Goal: Complete application form

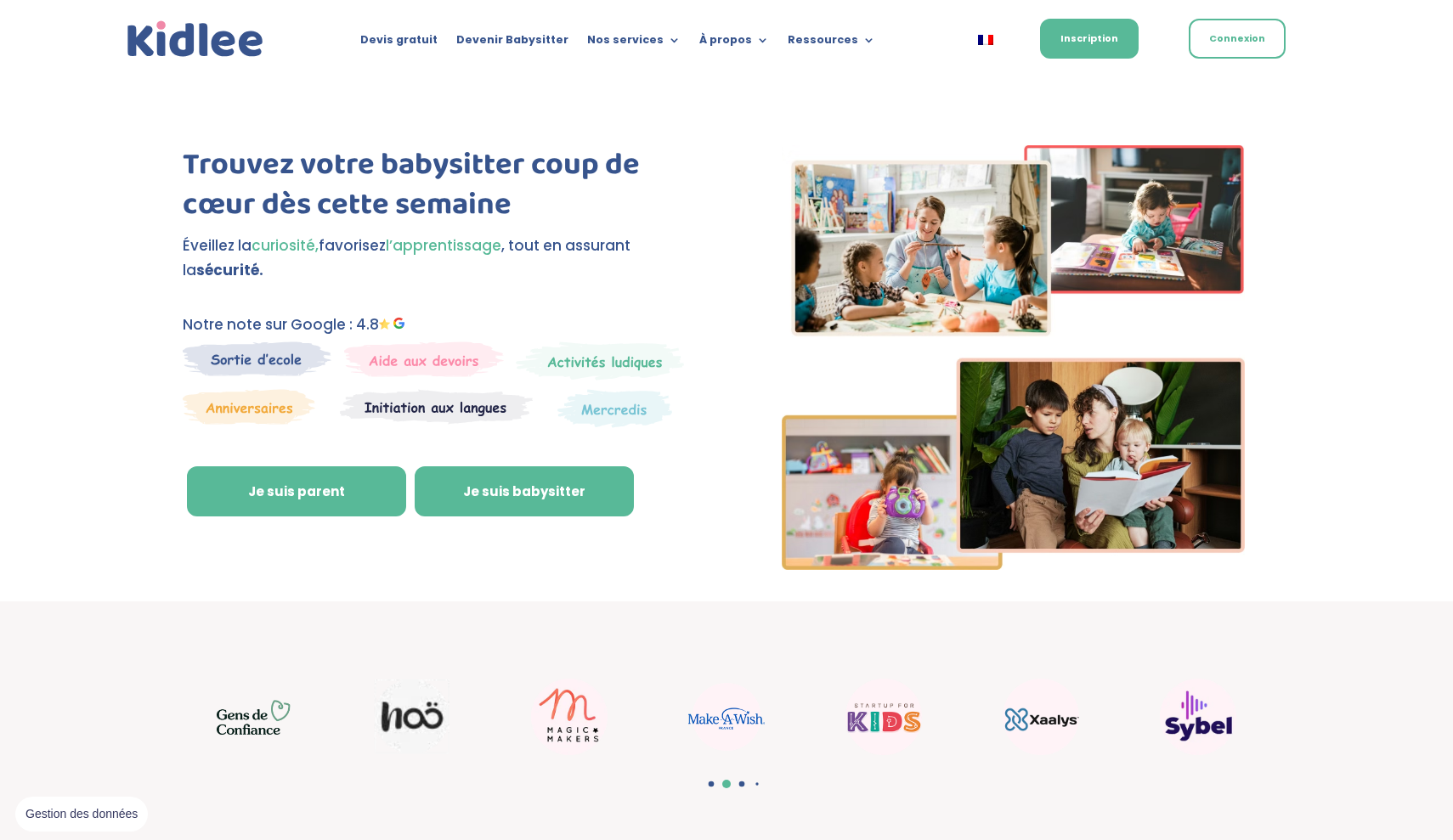
click at [541, 490] on link "Je suis babysitter" at bounding box center [524, 492] width 219 height 51
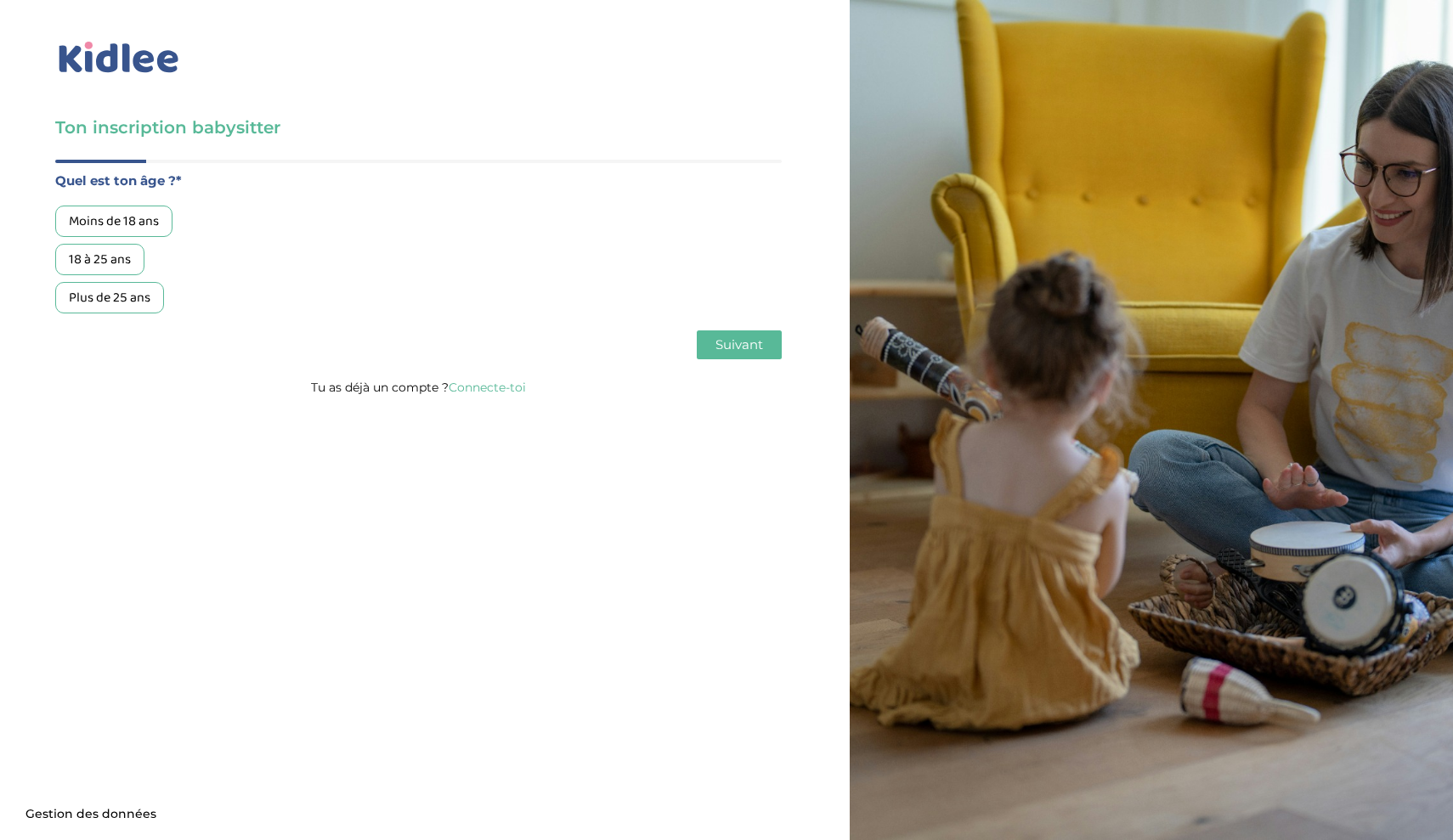
click at [110, 261] on div "18 à 25 ans" at bounding box center [99, 260] width 89 height 32
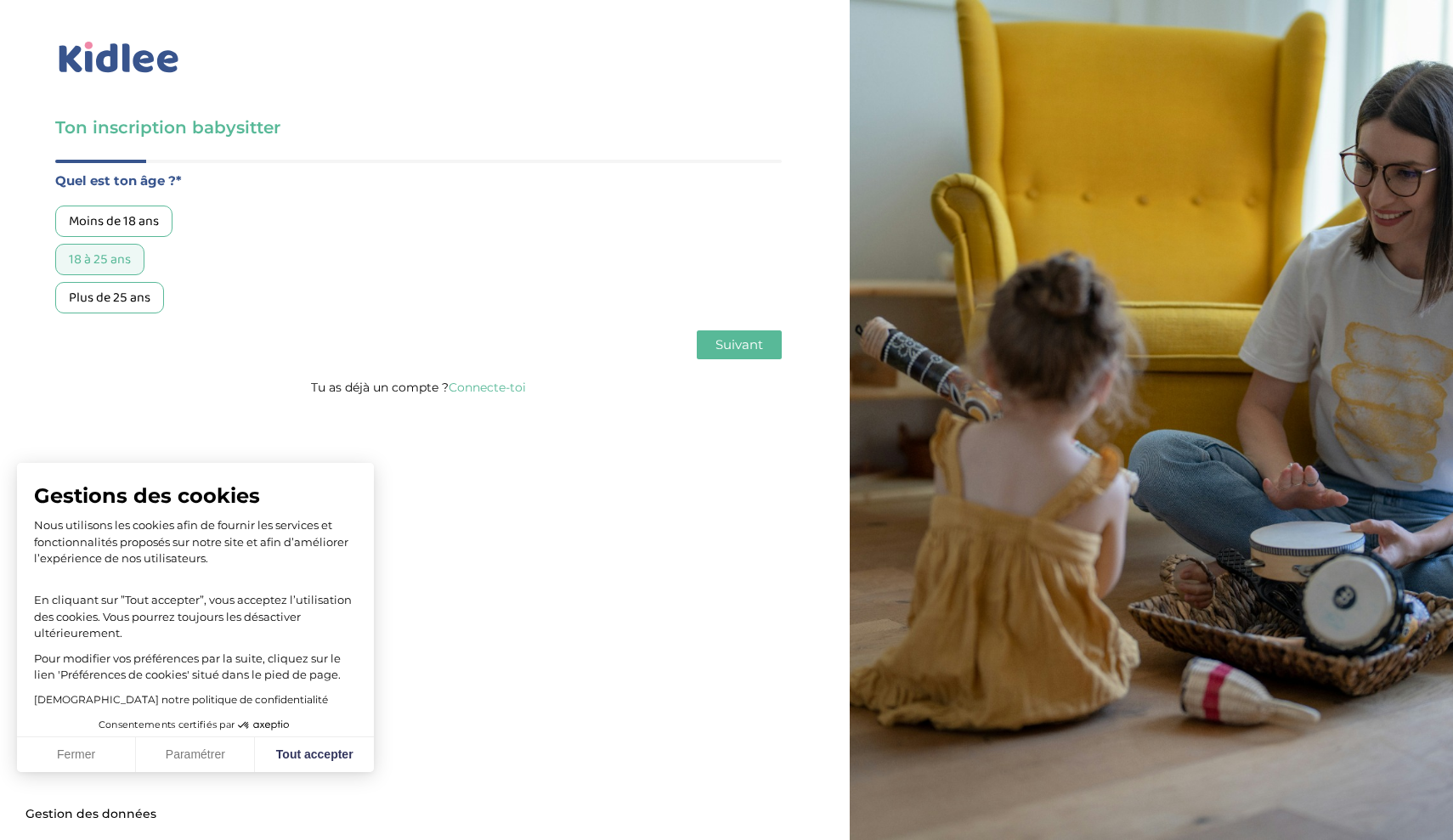
click at [744, 343] on span "Suivant" at bounding box center [739, 344] width 48 height 16
click at [736, 340] on span "Suivant" at bounding box center [739, 344] width 48 height 16
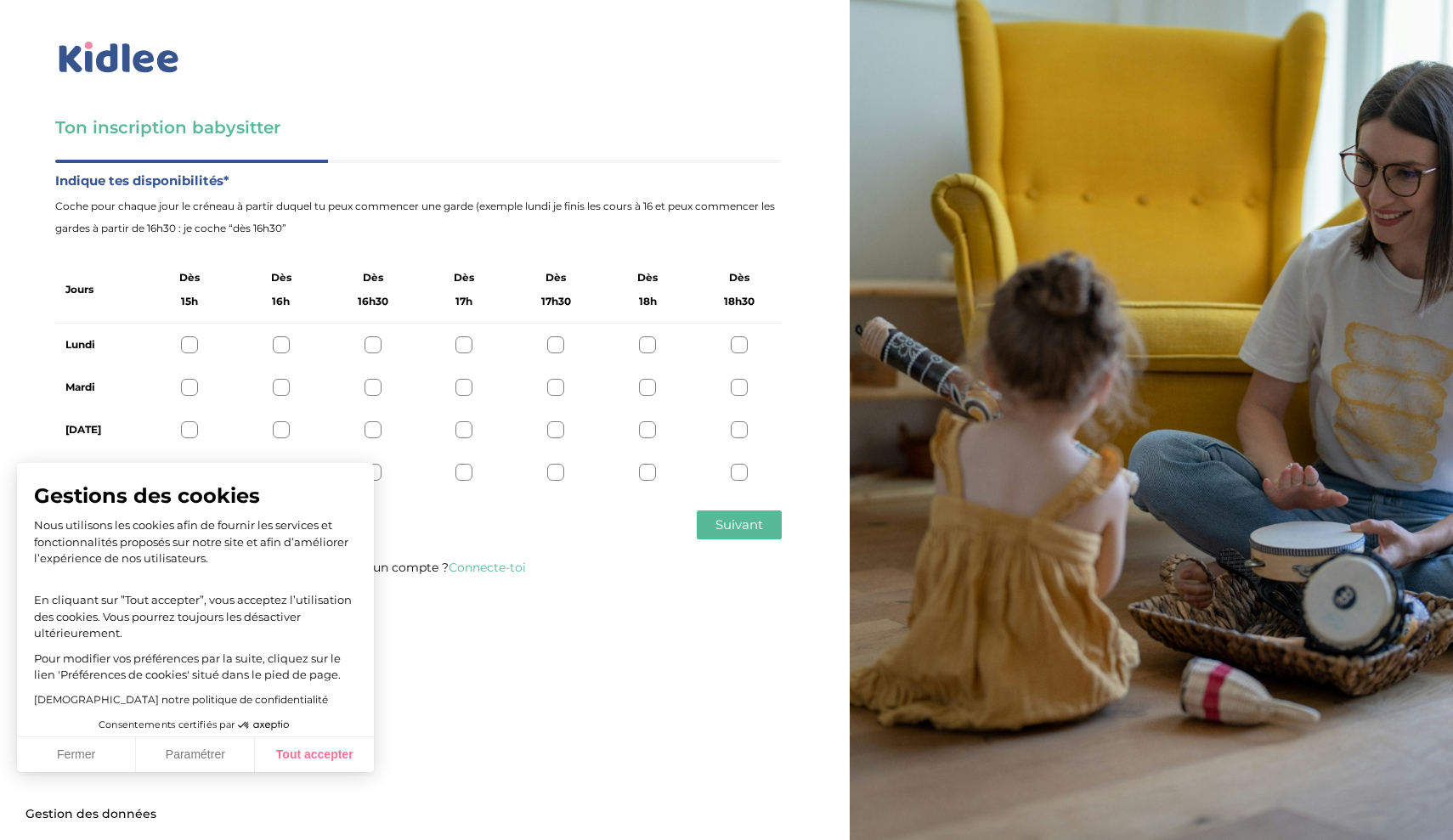
click at [310, 747] on button "Tout accepter" at bounding box center [313, 755] width 119 height 36
checkbox input "true"
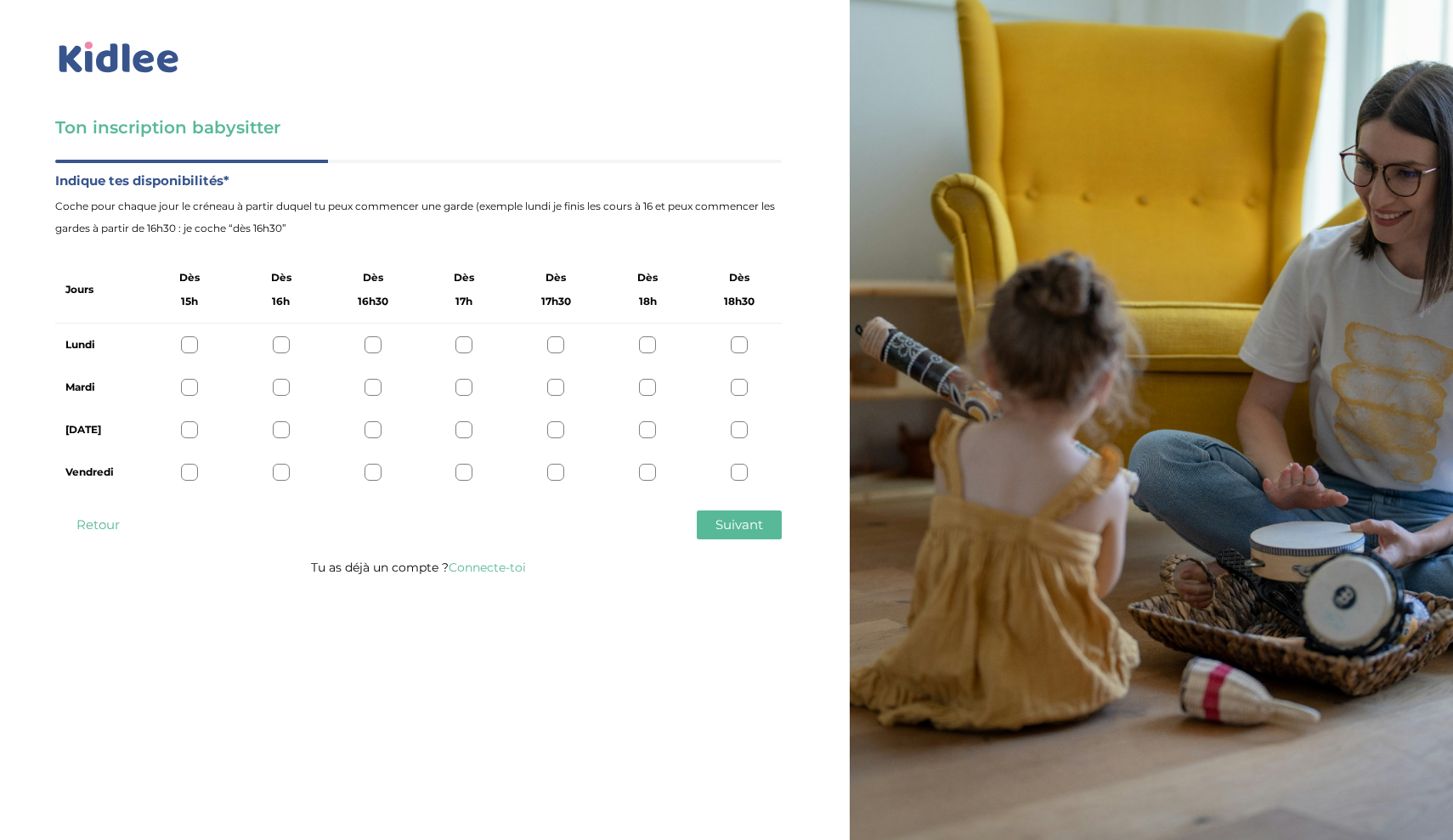
click at [282, 432] on div at bounding box center [281, 429] width 17 height 17
click at [282, 432] on icon at bounding box center [281, 430] width 13 height 13
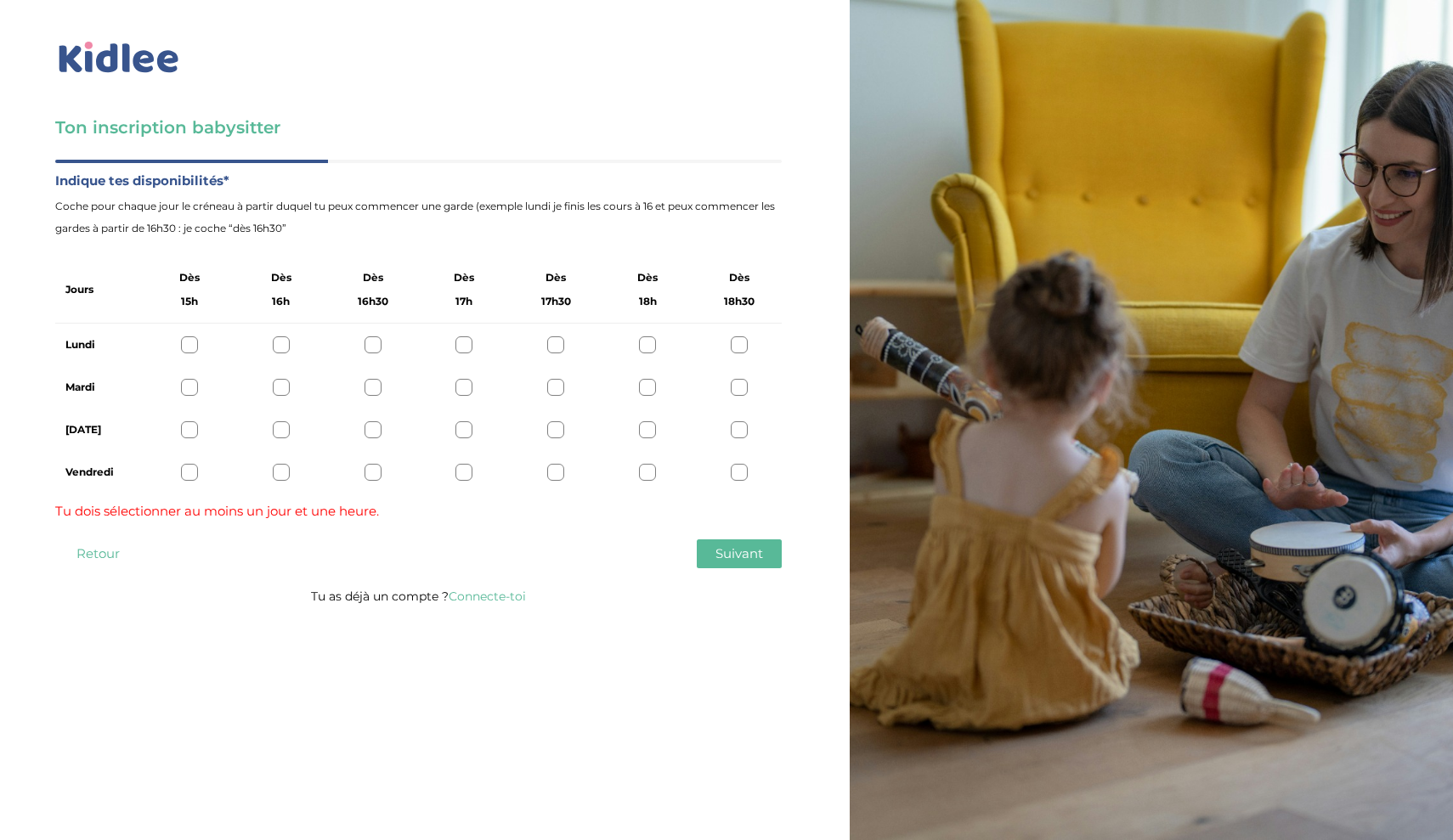
click at [282, 394] on div at bounding box center [281, 387] width 17 height 17
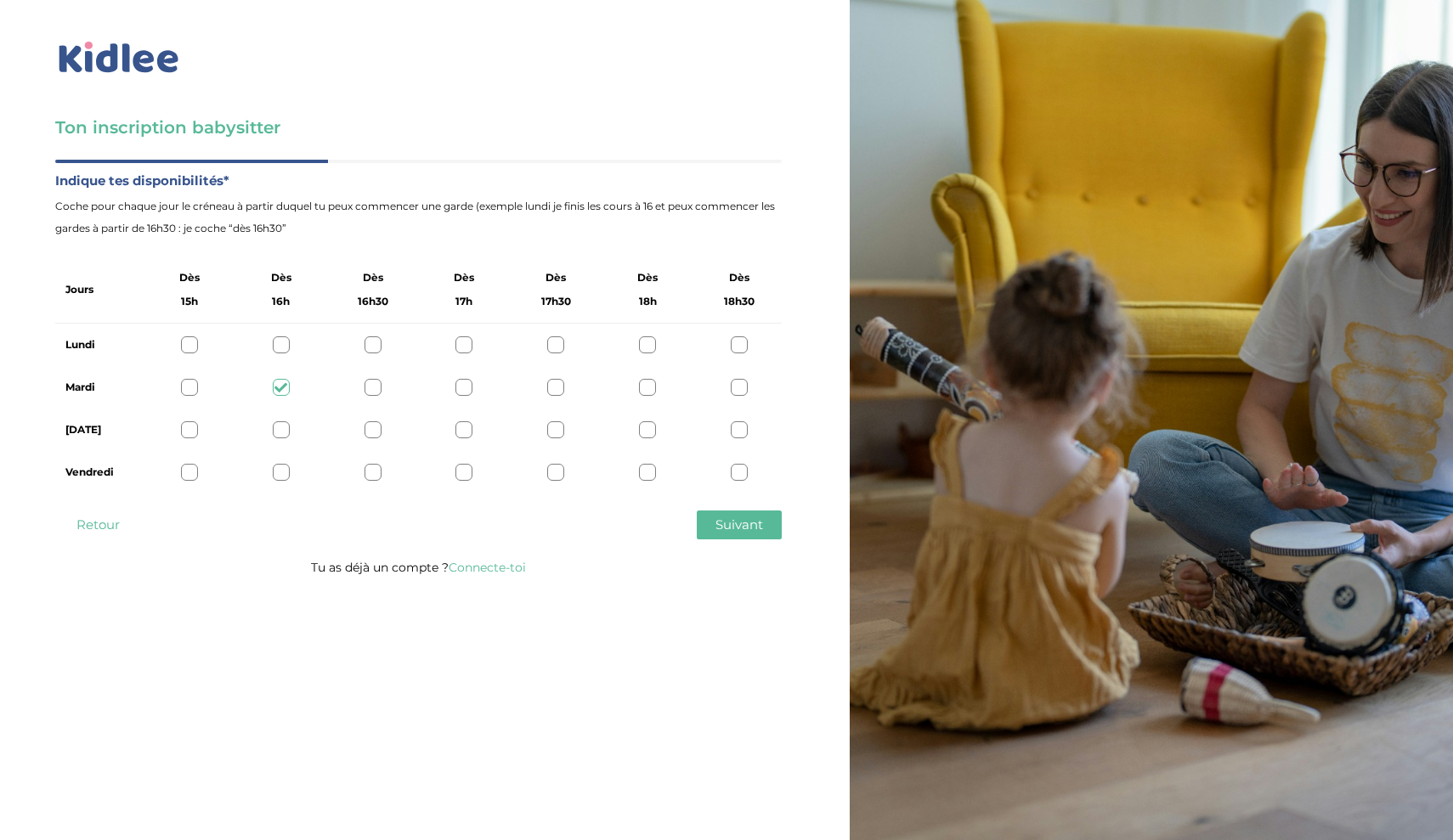
click at [191, 384] on div at bounding box center [189, 387] width 17 height 17
click at [276, 389] on div at bounding box center [281, 387] width 17 height 17
click at [370, 390] on div at bounding box center [373, 387] width 17 height 17
click at [281, 385] on div at bounding box center [281, 387] width 17 height 17
click at [377, 387] on div at bounding box center [373, 387] width 17 height 17
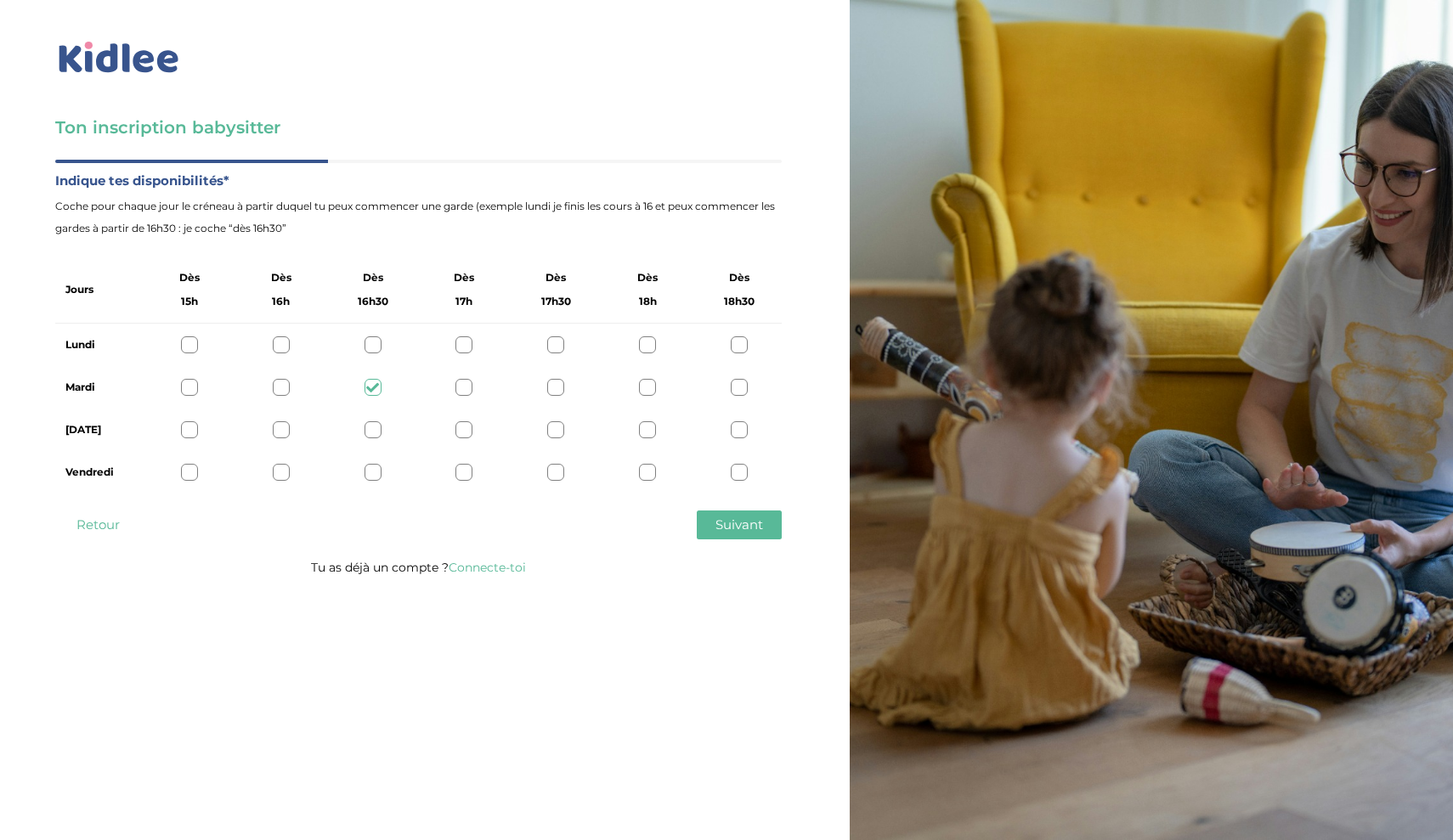
click at [470, 473] on div at bounding box center [464, 472] width 17 height 17
click at [468, 473] on icon at bounding box center [464, 473] width 13 height 13
click at [371, 471] on div at bounding box center [373, 472] width 17 height 17
click at [725, 522] on span "Suivant" at bounding box center [739, 524] width 48 height 16
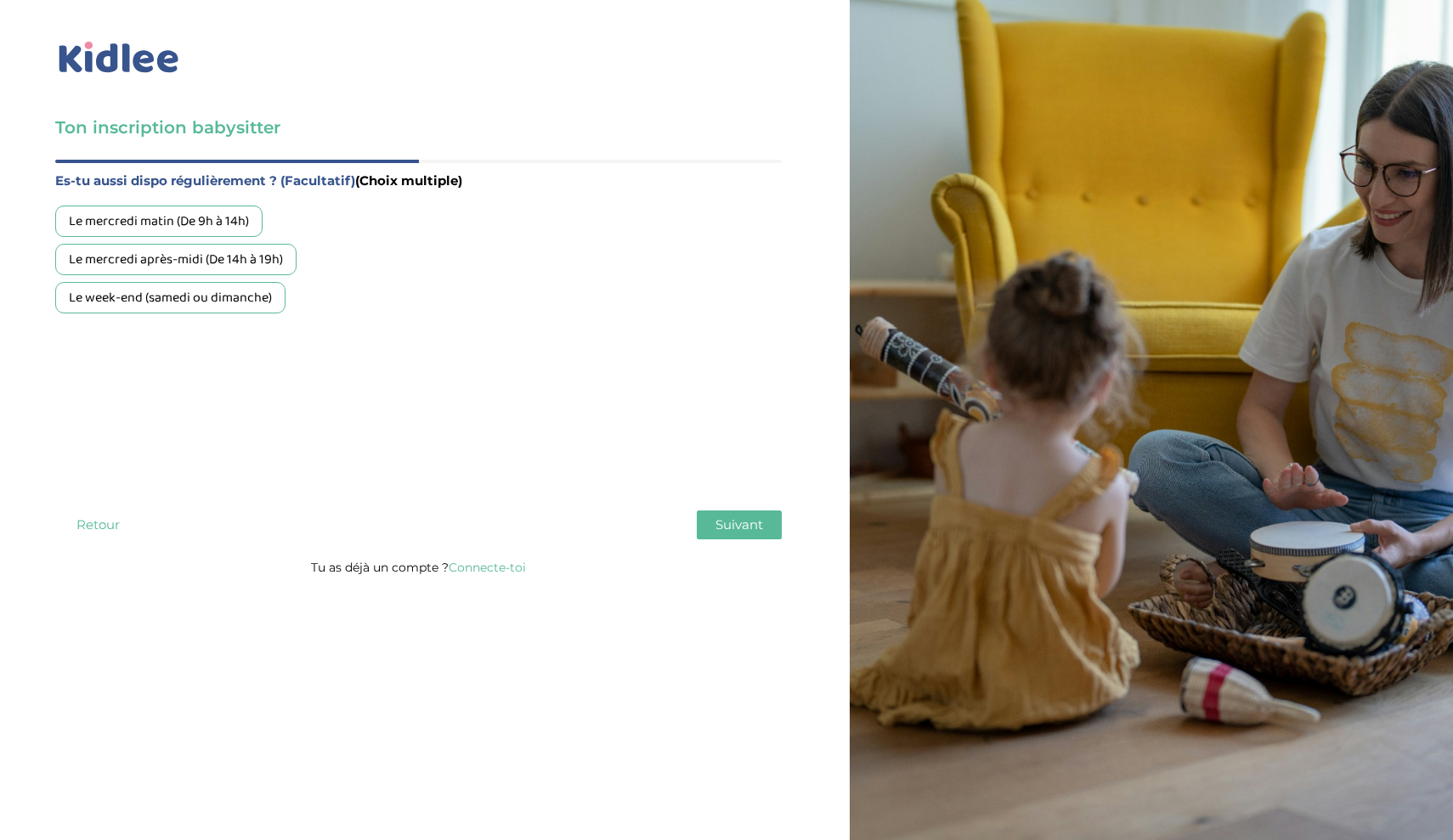
click at [249, 300] on div "Le week-end (samedi ou dimanche)" at bounding box center [170, 297] width 230 height 32
click at [747, 526] on span "Suivant" at bounding box center [739, 524] width 48 height 16
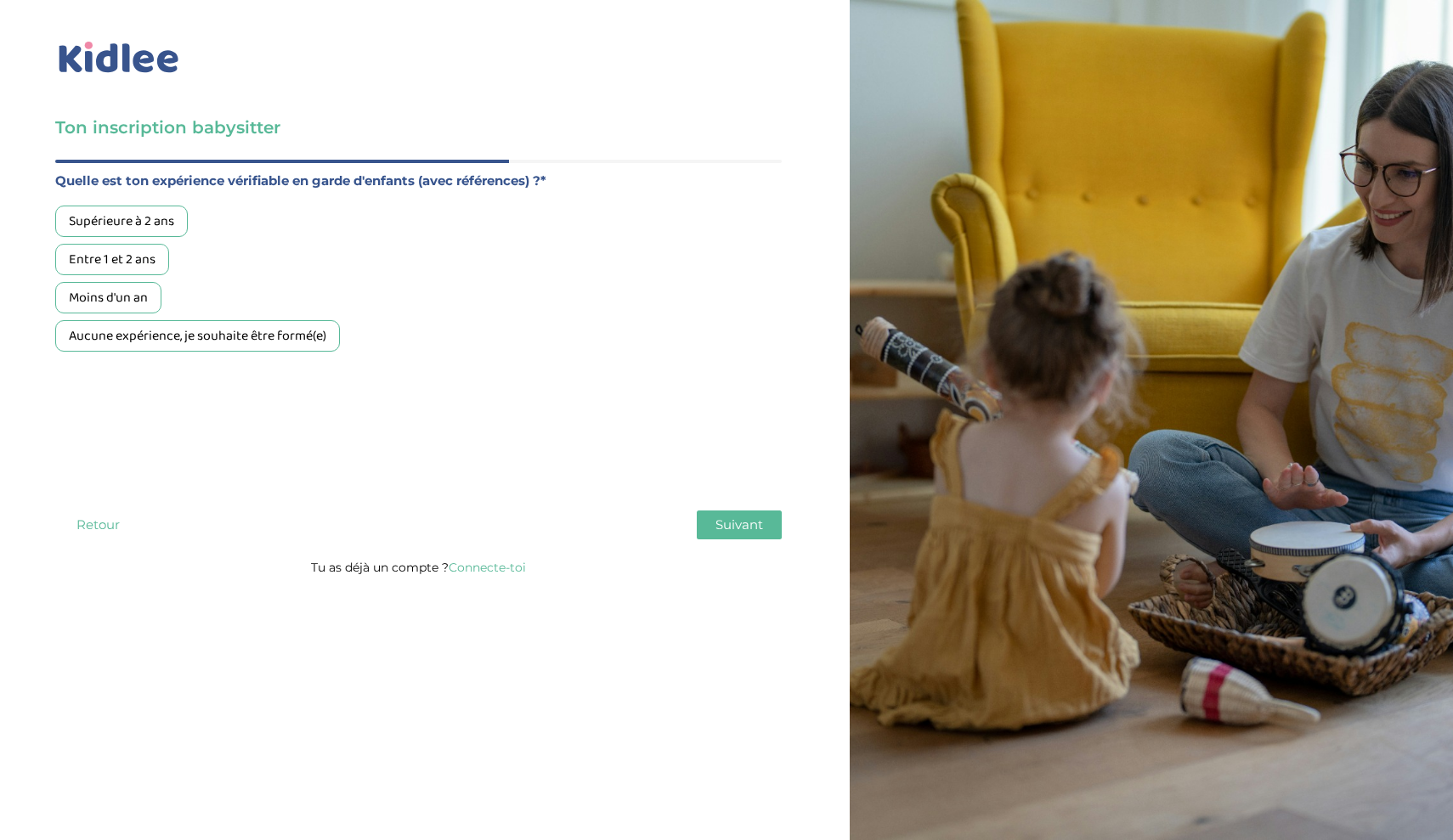
click at [153, 228] on div "Supérieure à 2 ans" at bounding box center [122, 222] width 133 height 32
click at [718, 523] on span "Suivant" at bounding box center [739, 524] width 48 height 16
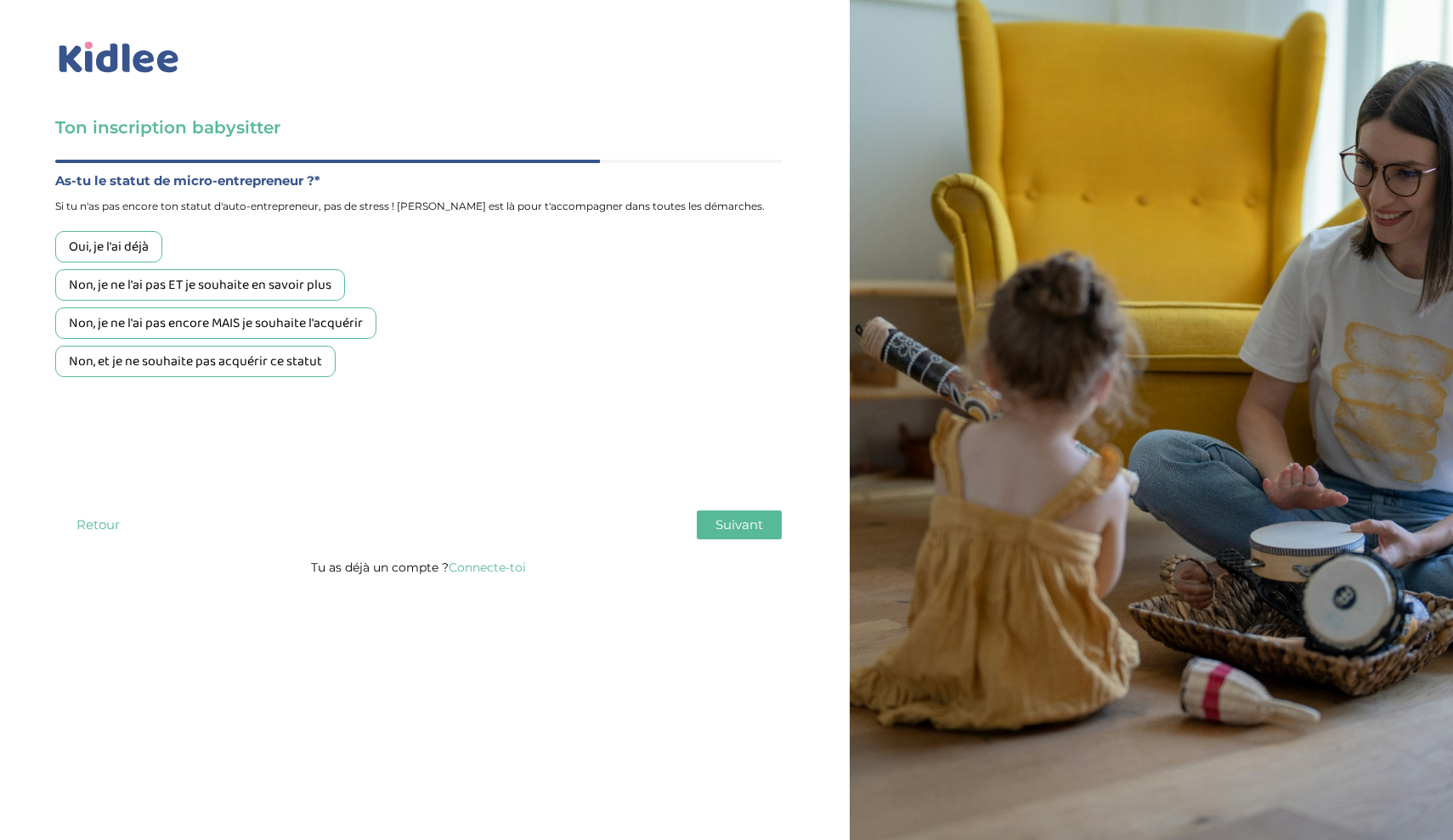
click at [245, 367] on div "Non, et je ne souhaite pas acquérir ce statut" at bounding box center [196, 362] width 281 height 32
click at [724, 531] on span "Suivant" at bounding box center [739, 524] width 48 height 16
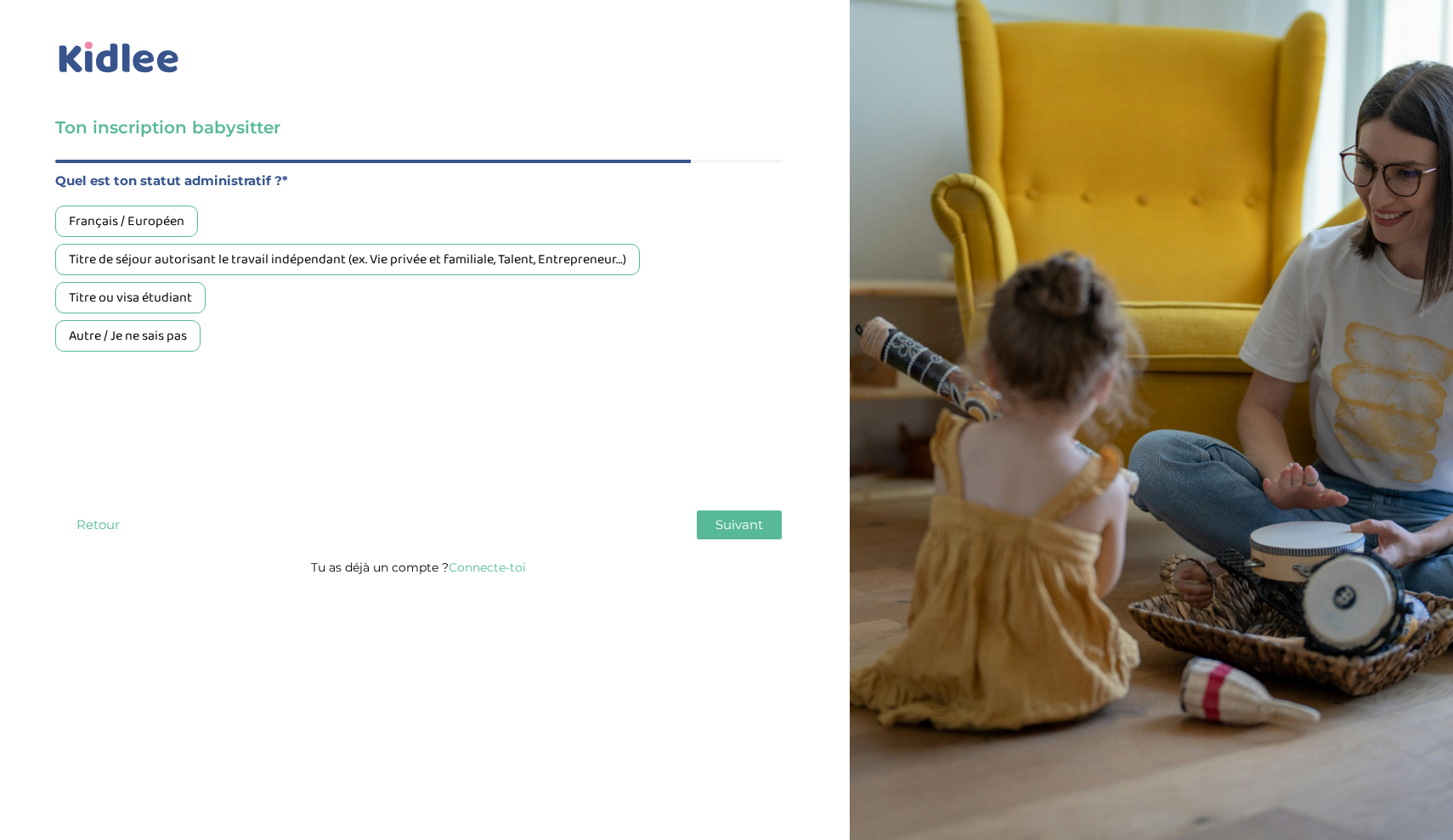
click at [171, 220] on div "Français / Européen" at bounding box center [126, 222] width 143 height 32
click at [729, 525] on span "Suivant" at bounding box center [739, 524] width 48 height 16
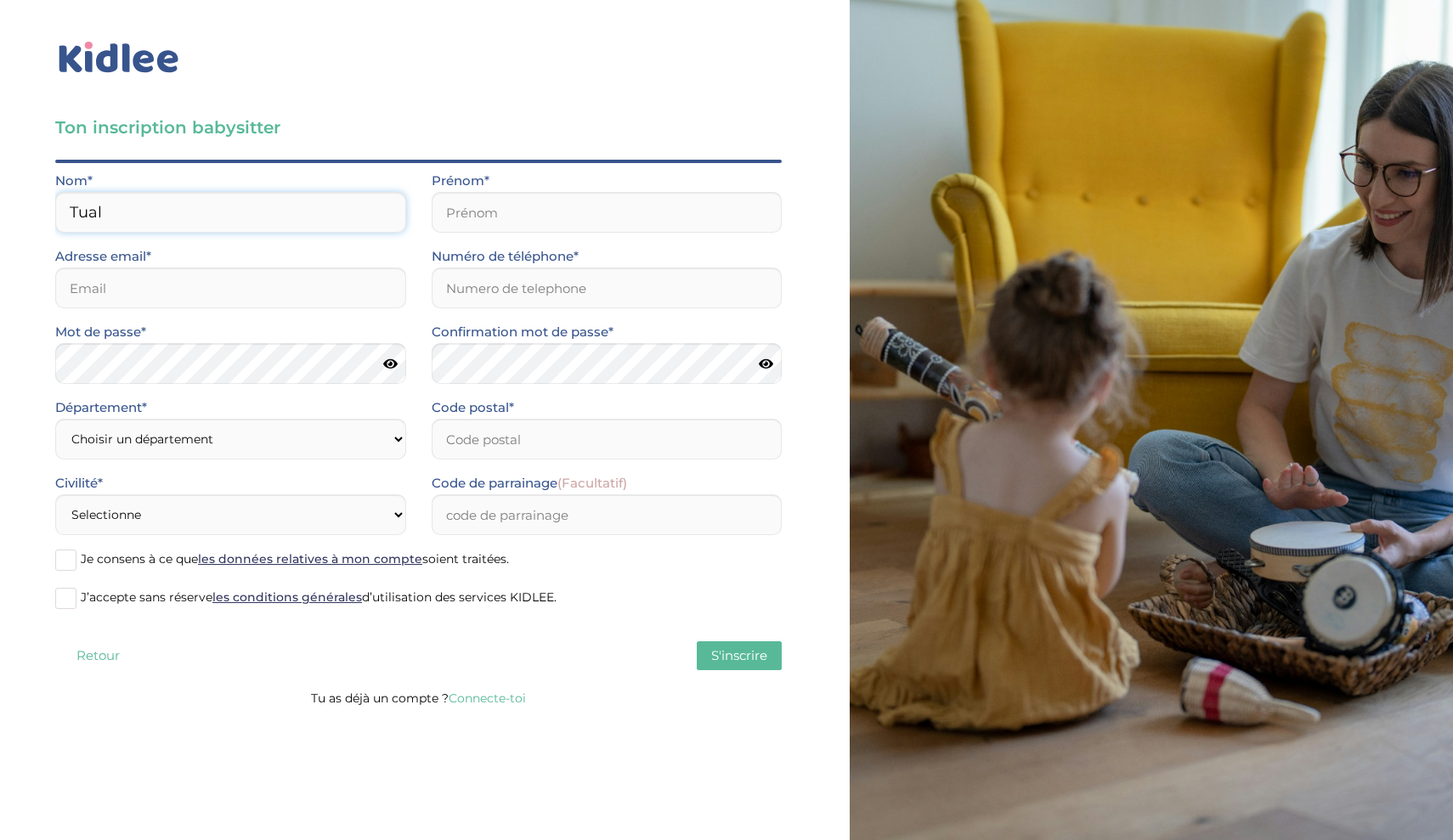
type input "Tual"
click at [467, 214] on input "ANgelina" at bounding box center [606, 212] width 351 height 41
type input "Angelina"
type input "angelinatual428@etudiants.u-paris2.fr"
type input "0638621291"
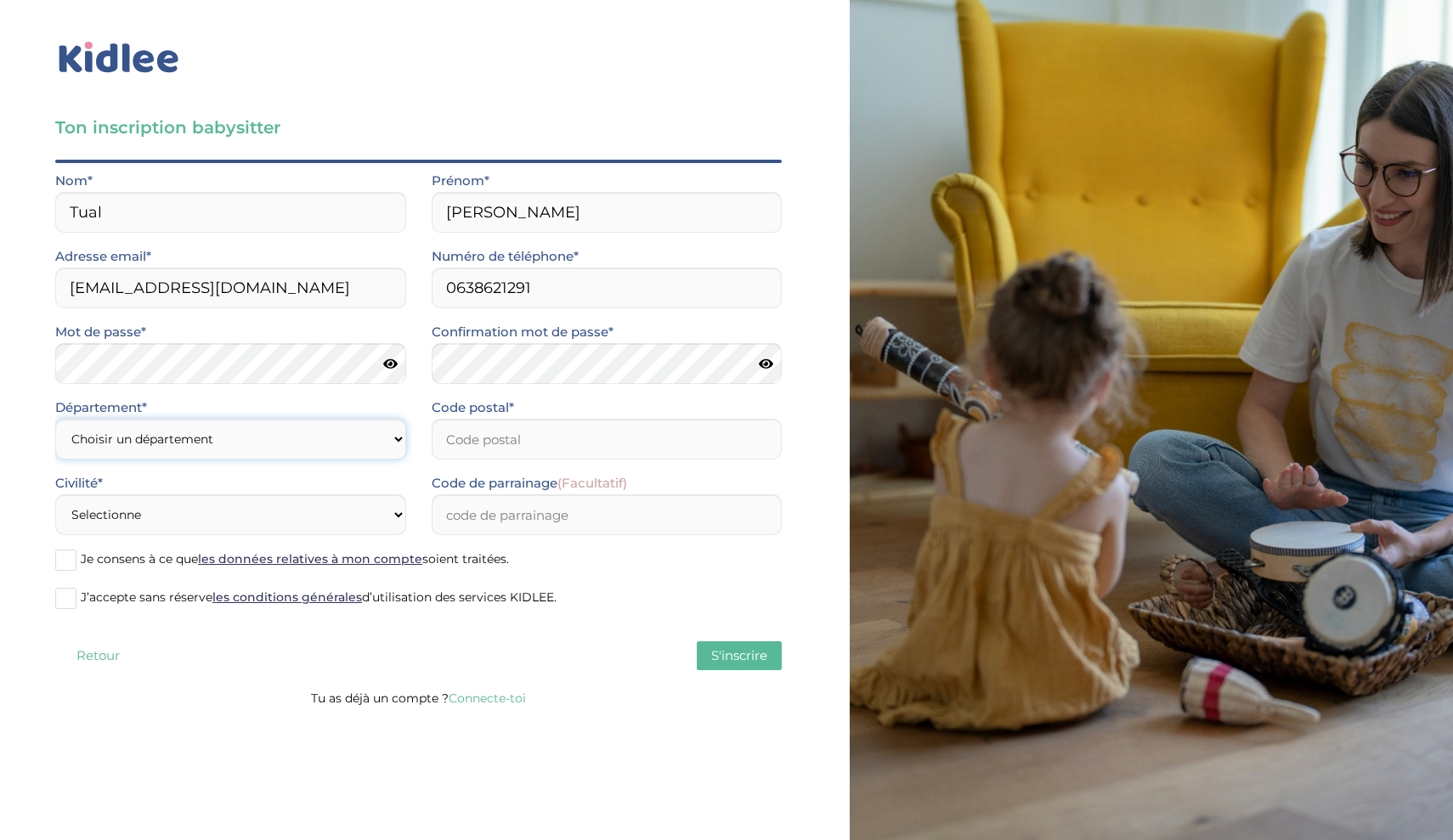
select select "75"
click at [523, 453] on input "Code postal*" at bounding box center [606, 440] width 351 height 41
type input "75006"
select select "1"
click at [488, 516] on input "Code de parrainage (Facultatif)" at bounding box center [606, 514] width 351 height 41
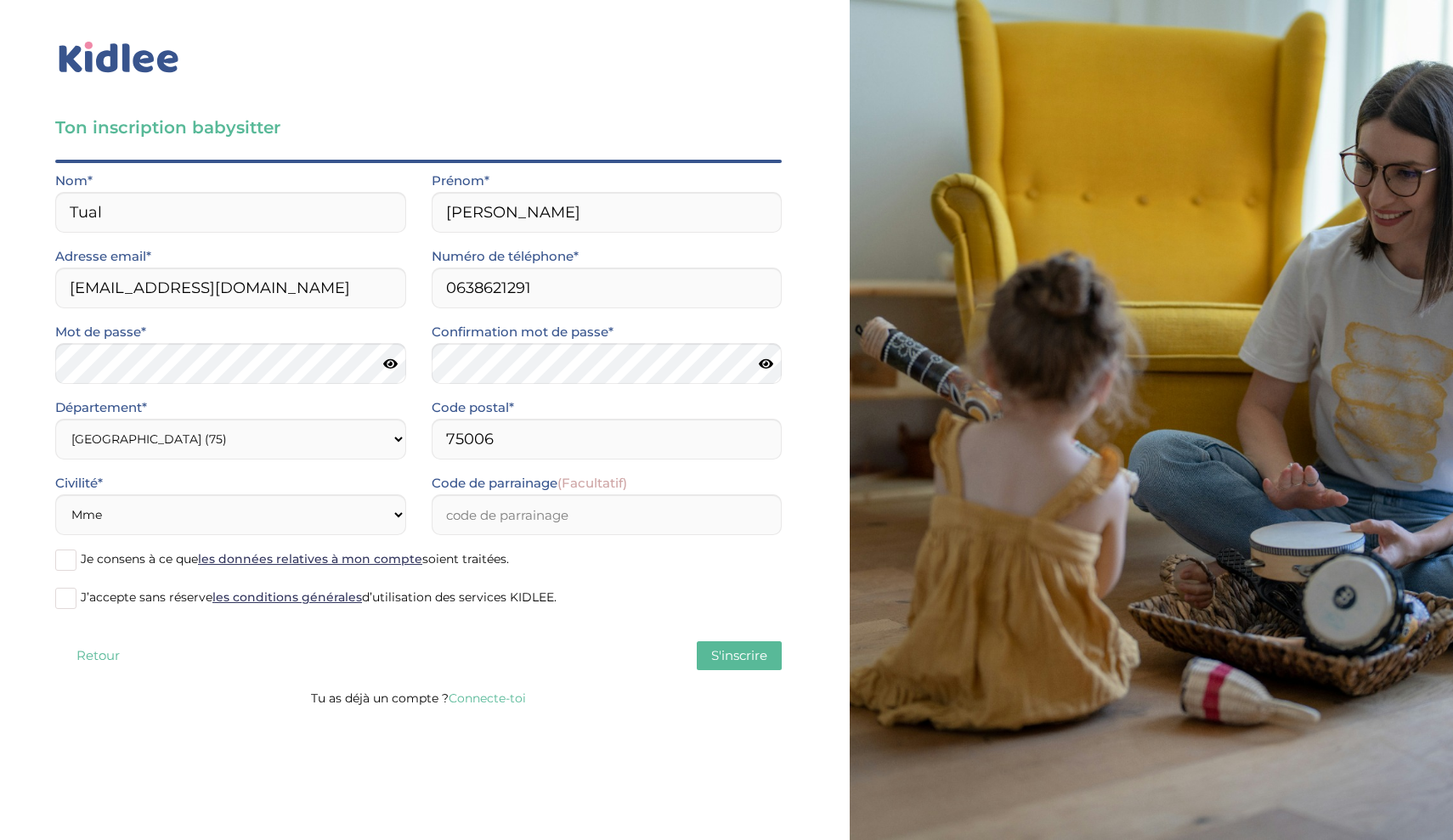
click at [74, 559] on span at bounding box center [65, 560] width 22 height 22
click at [0, 0] on input "Je consens à ce que les données relatives à mon compte soient traitées." at bounding box center [0, 0] width 0 height 0
click at [70, 592] on span at bounding box center [65, 598] width 22 height 22
click at [0, 0] on input "J’accepte sans réserve les conditions générales d’utilisation des services KIDL…" at bounding box center [0, 0] width 0 height 0
click at [719, 651] on span "S'inscrire" at bounding box center [739, 655] width 56 height 16
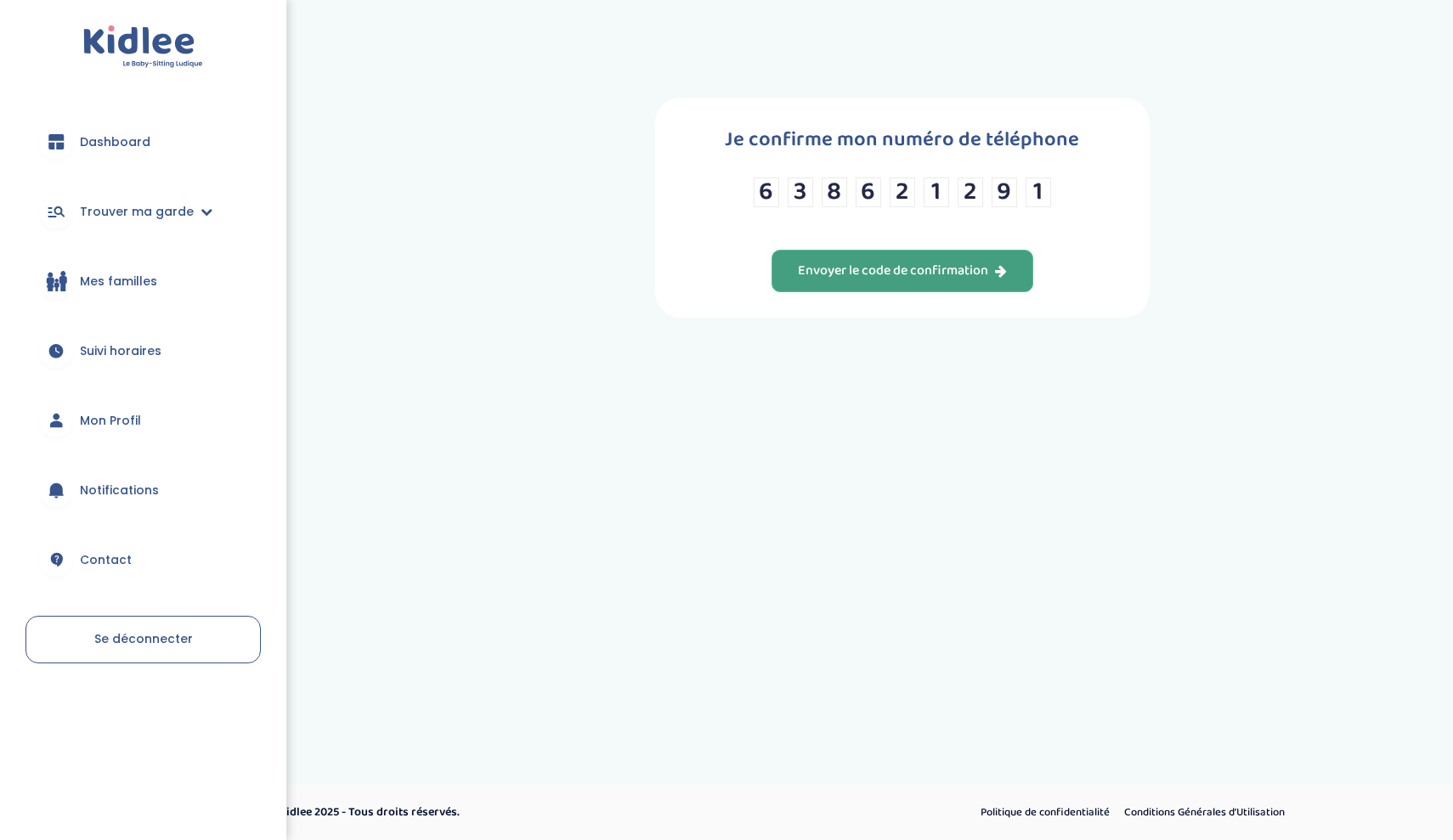
click at [892, 282] on div "Envoyer le code de confirmation" at bounding box center [902, 271] width 209 height 20
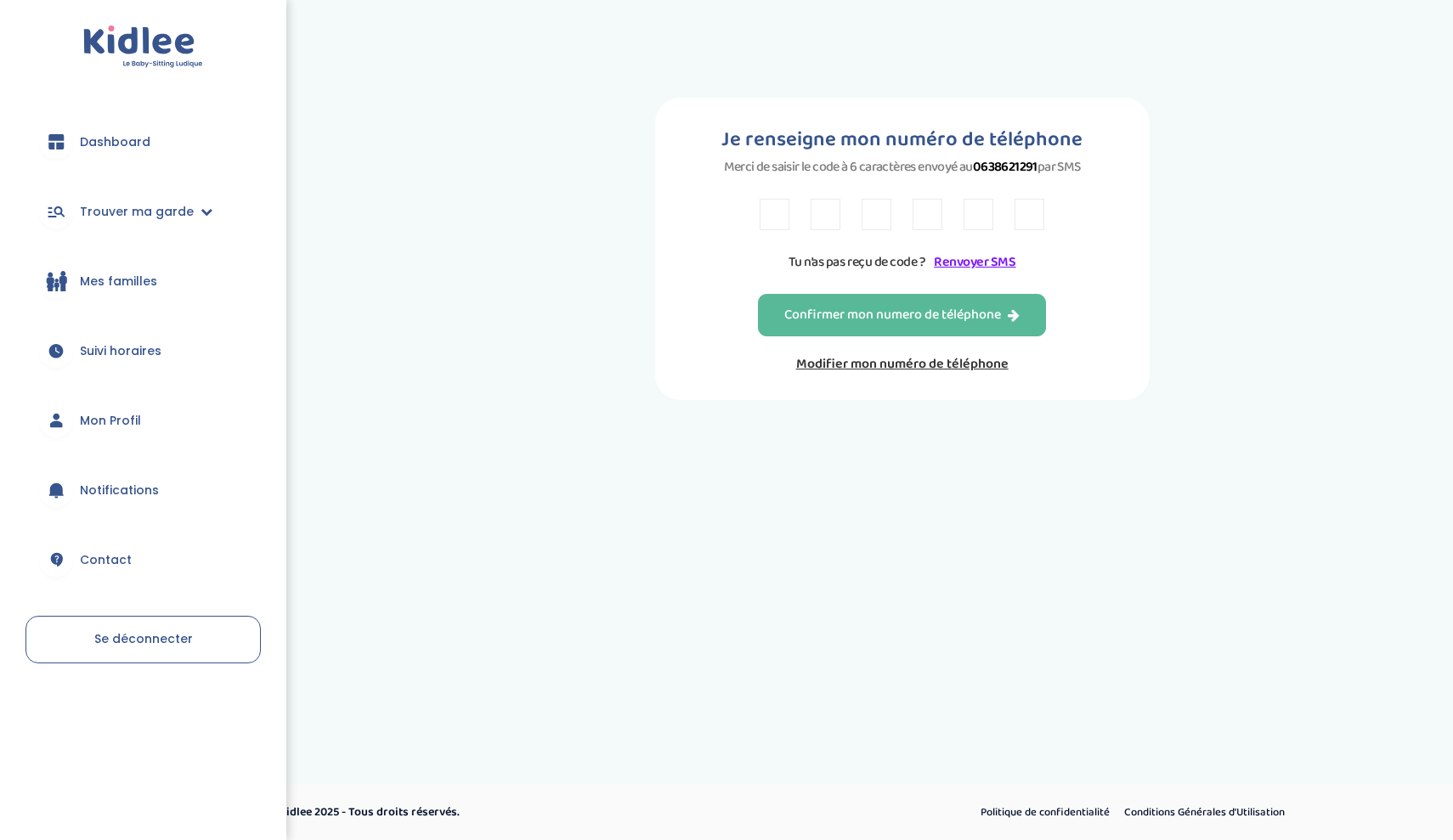
click at [778, 211] on input "text" at bounding box center [775, 214] width 30 height 32
type input "Y"
type input "Z"
type input "7"
type input "E"
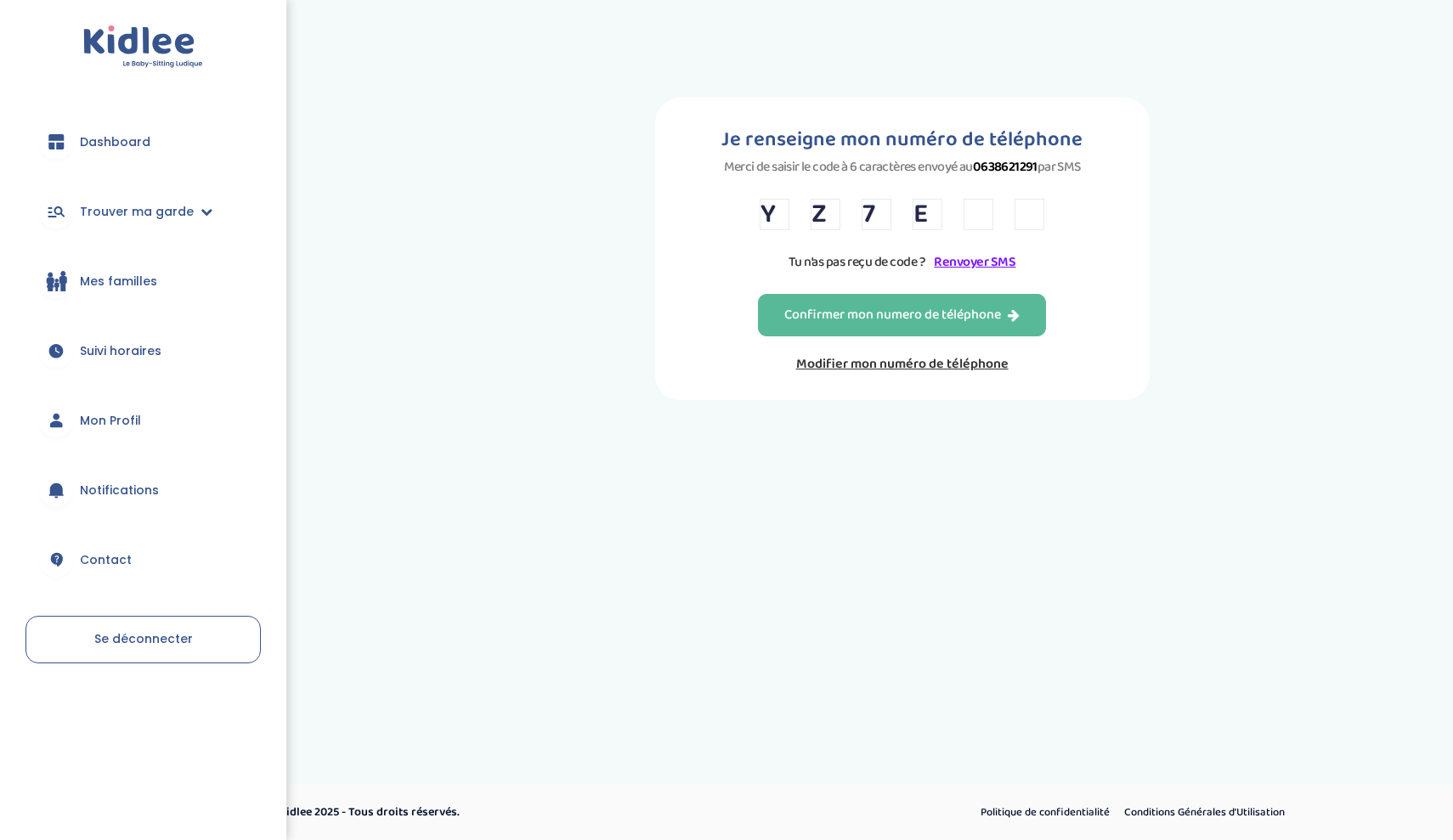
type input "2"
type input "5"
click at [843, 337] on button "Confirmer mon numero de téléphone" at bounding box center [902, 314] width 288 height 42
